Goal: Task Accomplishment & Management: Manage account settings

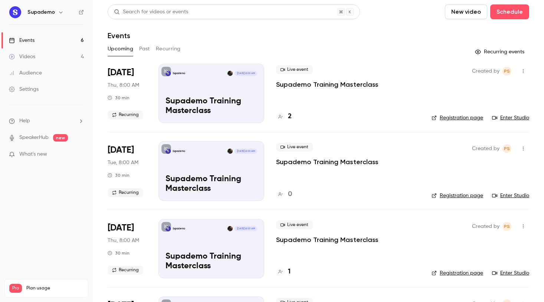
click at [355, 83] on p "Supademo Training Masterclass" at bounding box center [327, 84] width 102 height 9
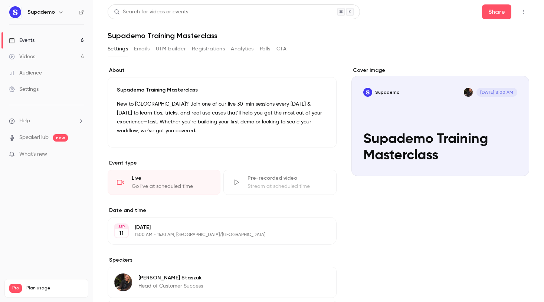
click at [520, 10] on icon "button" at bounding box center [523, 11] width 6 height 5
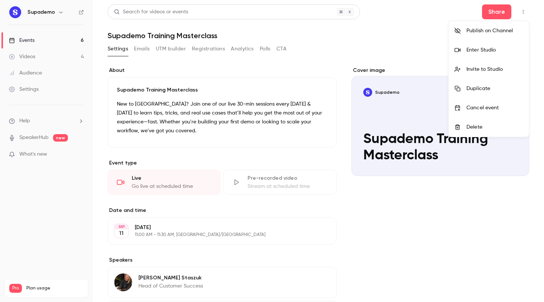
click at [485, 49] on div "Enter Studio" at bounding box center [494, 49] width 56 height 7
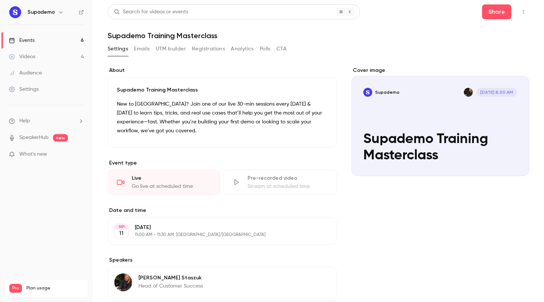
scroll to position [2, 0]
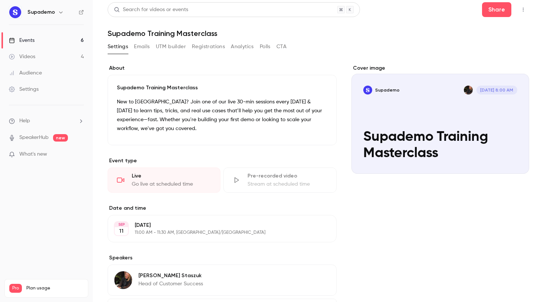
click at [142, 46] on button "Emails" at bounding box center [142, 47] width 16 height 12
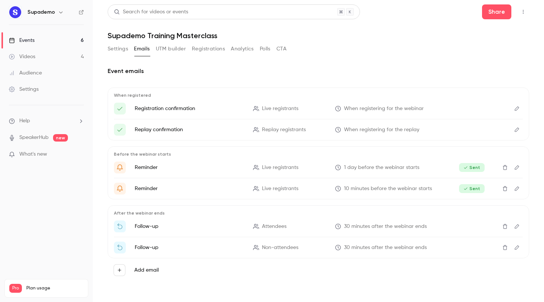
click at [120, 47] on button "Settings" at bounding box center [118, 49] width 20 height 12
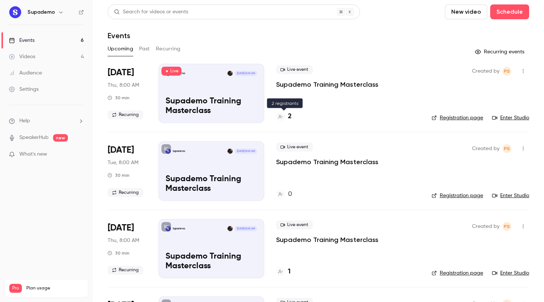
click at [289, 116] on h4 "2" at bounding box center [290, 117] width 4 height 10
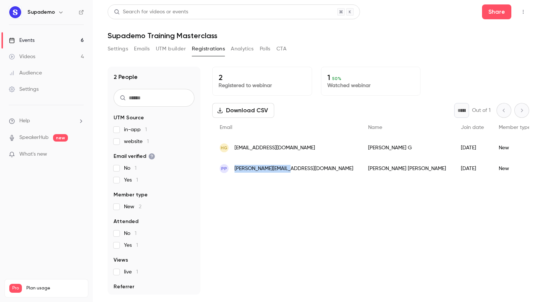
drag, startPoint x: 304, startPoint y: 168, endPoint x: 235, endPoint y: 170, distance: 68.6
click at [235, 170] on div "PP [PERSON_NAME][EMAIL_ADDRESS][DOMAIN_NAME]" at bounding box center [286, 168] width 148 height 21
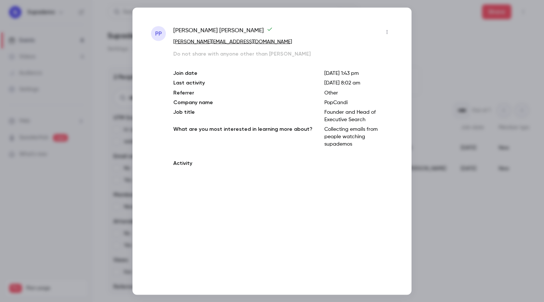
copy span "[PERSON_NAME][EMAIL_ADDRESS][DOMAIN_NAME]"
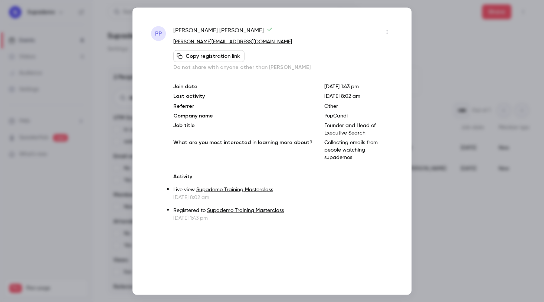
click at [233, 42] on p "[PERSON_NAME][EMAIL_ADDRESS][DOMAIN_NAME]" at bounding box center [283, 42] width 220 height 8
copy div "[PERSON_NAME][EMAIL_ADDRESS][DOMAIN_NAME] Copy registration link"
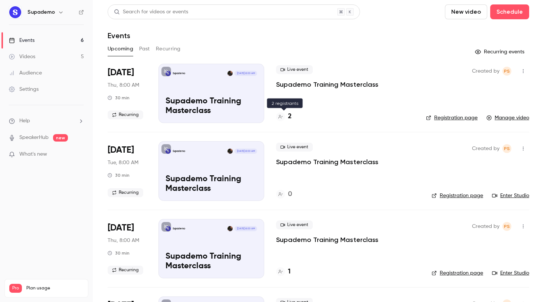
click at [291, 116] on h4 "2" at bounding box center [290, 117] width 4 height 10
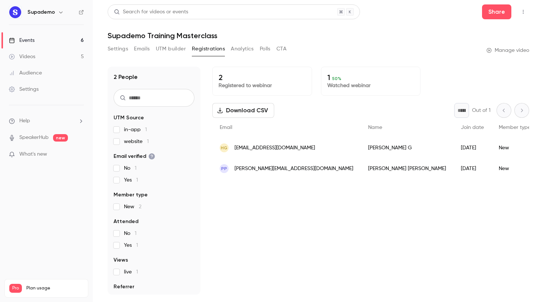
click at [314, 149] on div "HG teamsales1@shubhamrode.com" at bounding box center [286, 148] width 148 height 21
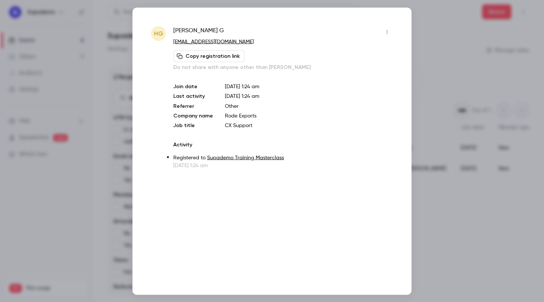
click at [251, 42] on p "[EMAIL_ADDRESS][DOMAIN_NAME]" at bounding box center [283, 42] width 220 height 8
copy div "teamsales1@shubhamrode.com Copy registration link"
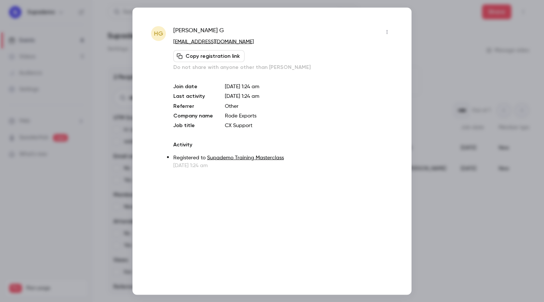
click at [440, 47] on div at bounding box center [272, 151] width 544 height 302
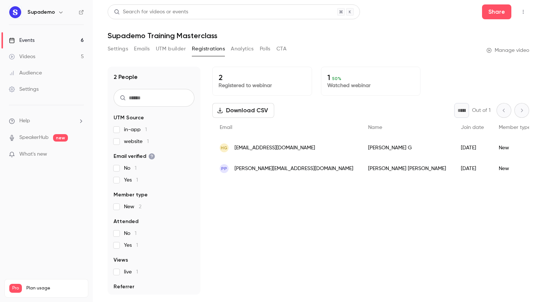
click at [523, 12] on icon "button" at bounding box center [523, 11] width 6 height 5
click at [486, 70] on div "Cancel event" at bounding box center [494, 69] width 56 height 7
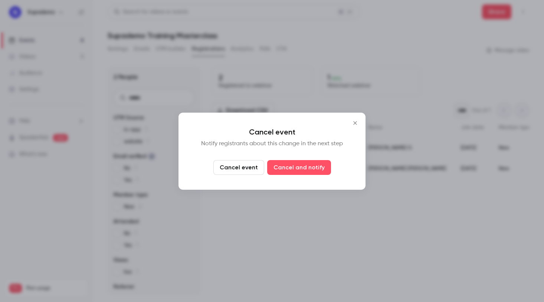
click at [355, 122] on icon "Close" at bounding box center [354, 123] width 9 height 6
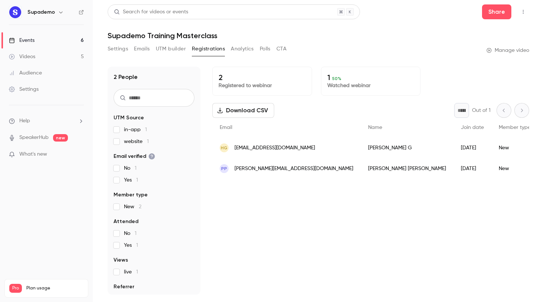
click at [523, 13] on icon "button" at bounding box center [523, 12] width 1 height 4
click at [477, 75] on li "Cancel event" at bounding box center [488, 69] width 80 height 19
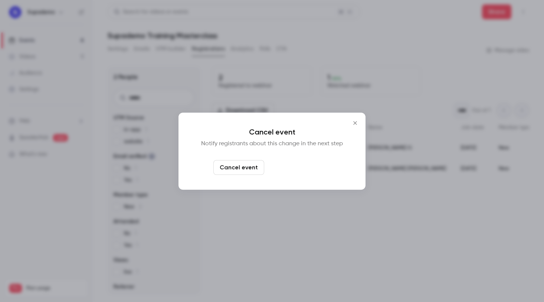
click at [306, 166] on button "Cancel and notify" at bounding box center [299, 167] width 64 height 15
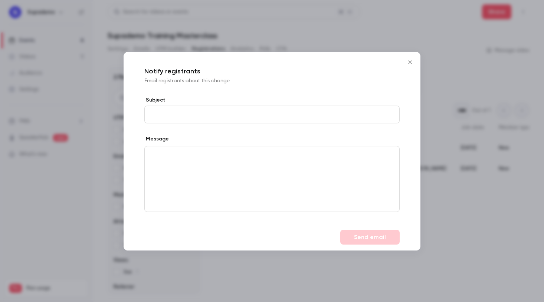
click at [414, 65] on button "Close" at bounding box center [409, 62] width 15 height 15
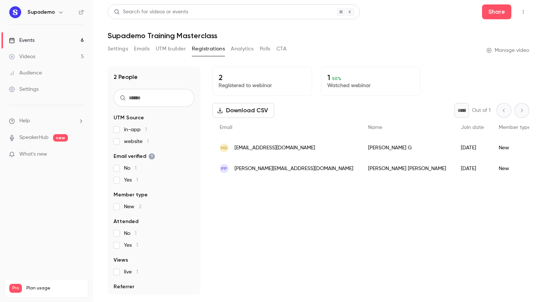
click at [525, 13] on icon "button" at bounding box center [523, 11] width 6 height 5
click at [485, 89] on div "Delete" at bounding box center [494, 88] width 56 height 7
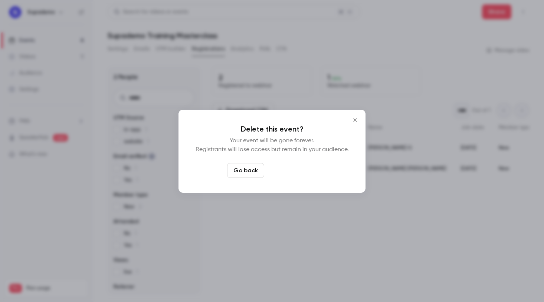
click at [296, 170] on button "Delete event" at bounding box center [292, 170] width 50 height 15
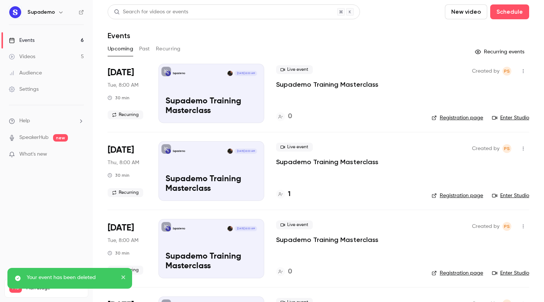
click at [145, 47] on button "Past" at bounding box center [144, 49] width 11 height 12
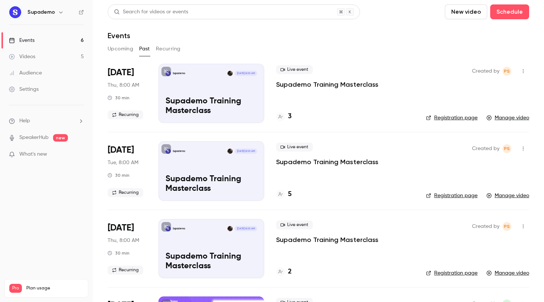
click at [113, 46] on button "Upcoming" at bounding box center [121, 49] width 26 height 12
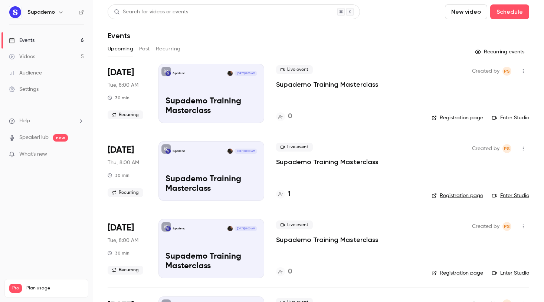
click at [40, 38] on link "Events 6" at bounding box center [46, 40] width 93 height 16
